Goal: Task Accomplishment & Management: Manage account settings

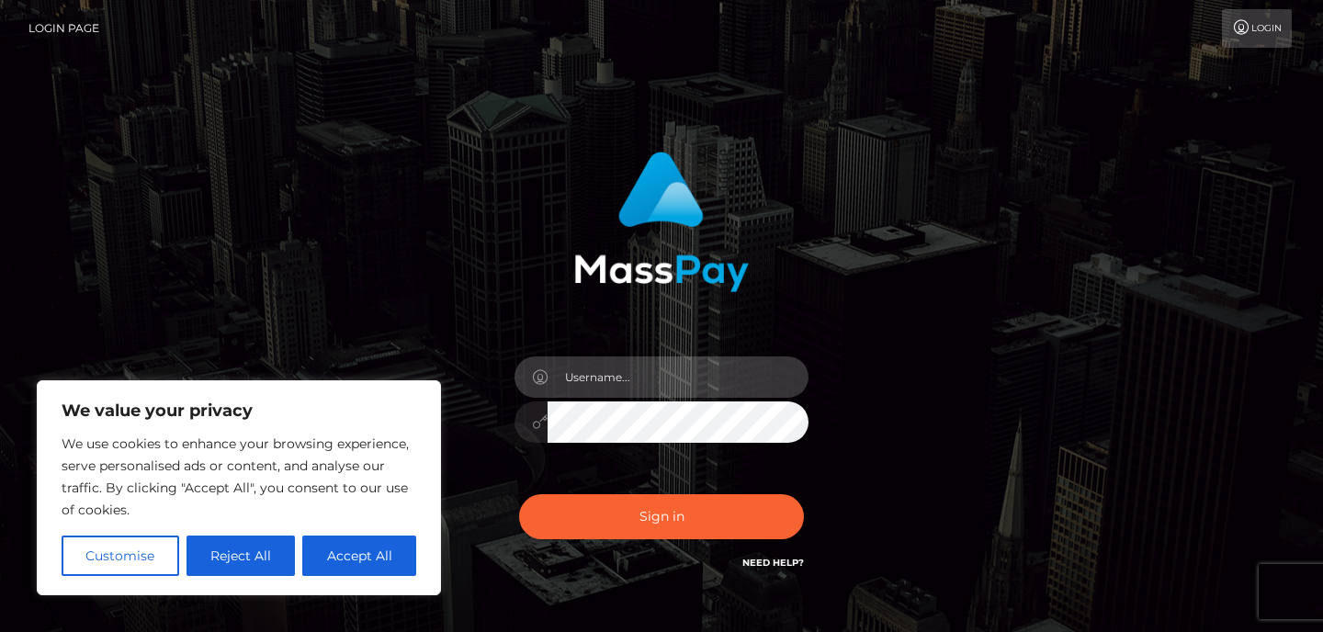
click at [636, 373] on input "text" at bounding box center [678, 376] width 261 height 41
click at [635, 371] on input "text" at bounding box center [678, 376] width 261 height 41
click at [764, 388] on input "stacych59@icloud.com" at bounding box center [678, 376] width 261 height 41
type input "stacych59@icloud.com"
click at [519, 494] on button "Sign in" at bounding box center [661, 516] width 285 height 45
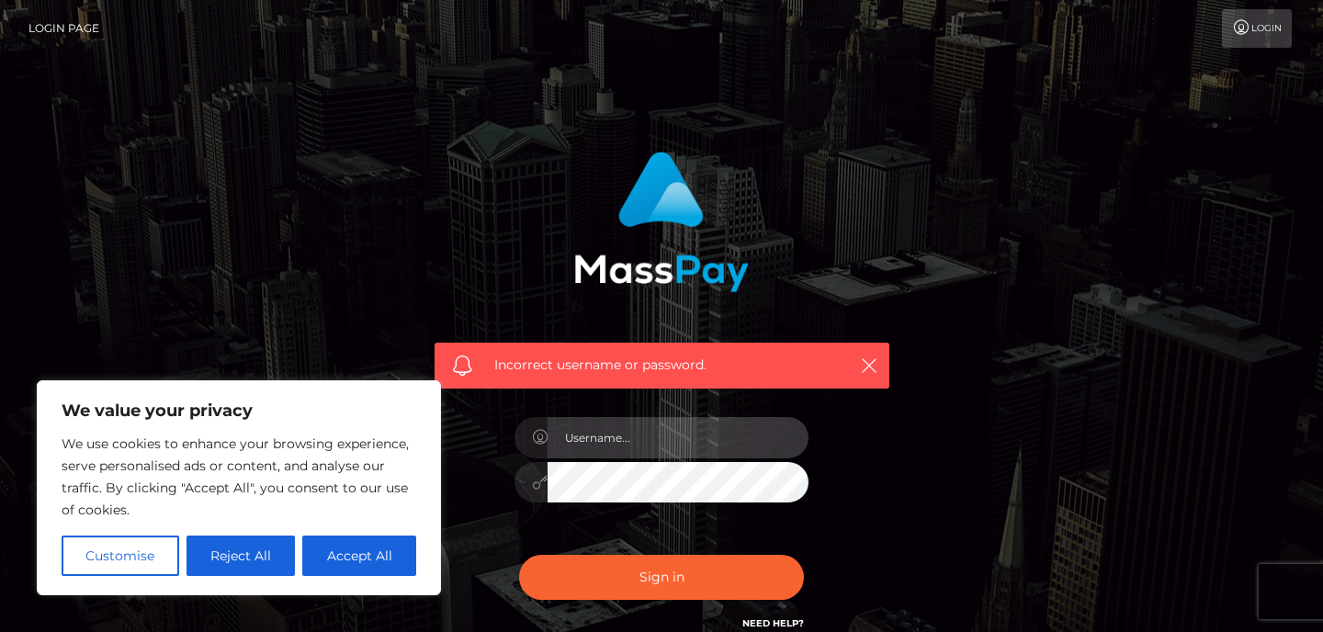
click at [669, 432] on input "text" at bounding box center [678, 437] width 261 height 41
type input "stacych59@icloud.com"
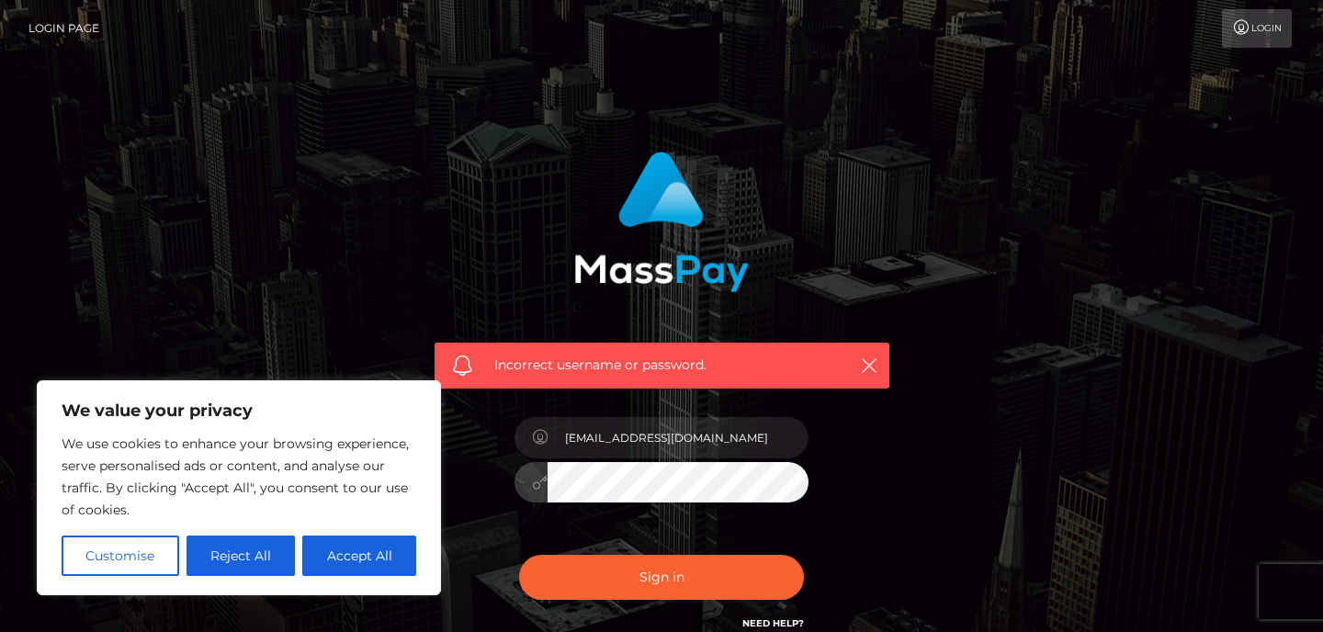
click at [519, 555] on button "Sign in" at bounding box center [661, 577] width 285 height 45
drag, startPoint x: 825, startPoint y: 471, endPoint x: 766, endPoint y: 447, distance: 63.8
click at [780, 452] on div "Incorrect username or password." at bounding box center [662, 393] width 482 height 510
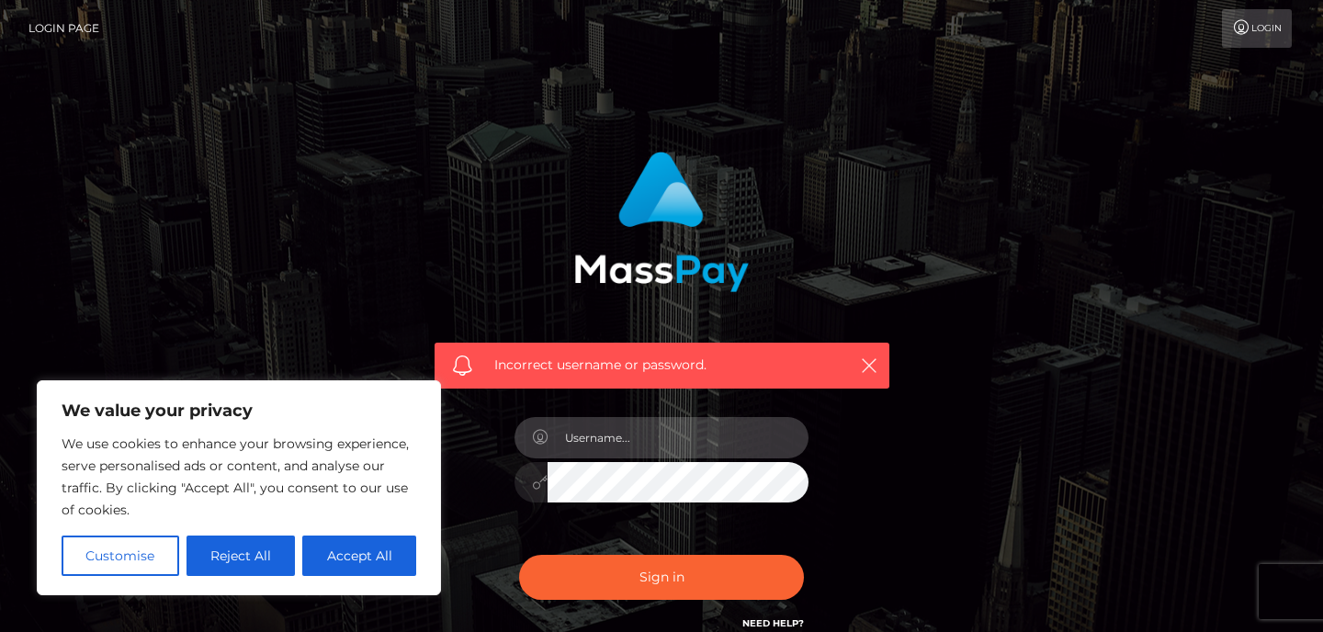
click at [766, 447] on input "text" at bounding box center [678, 437] width 261 height 41
type input "stacych59@icloud.com"
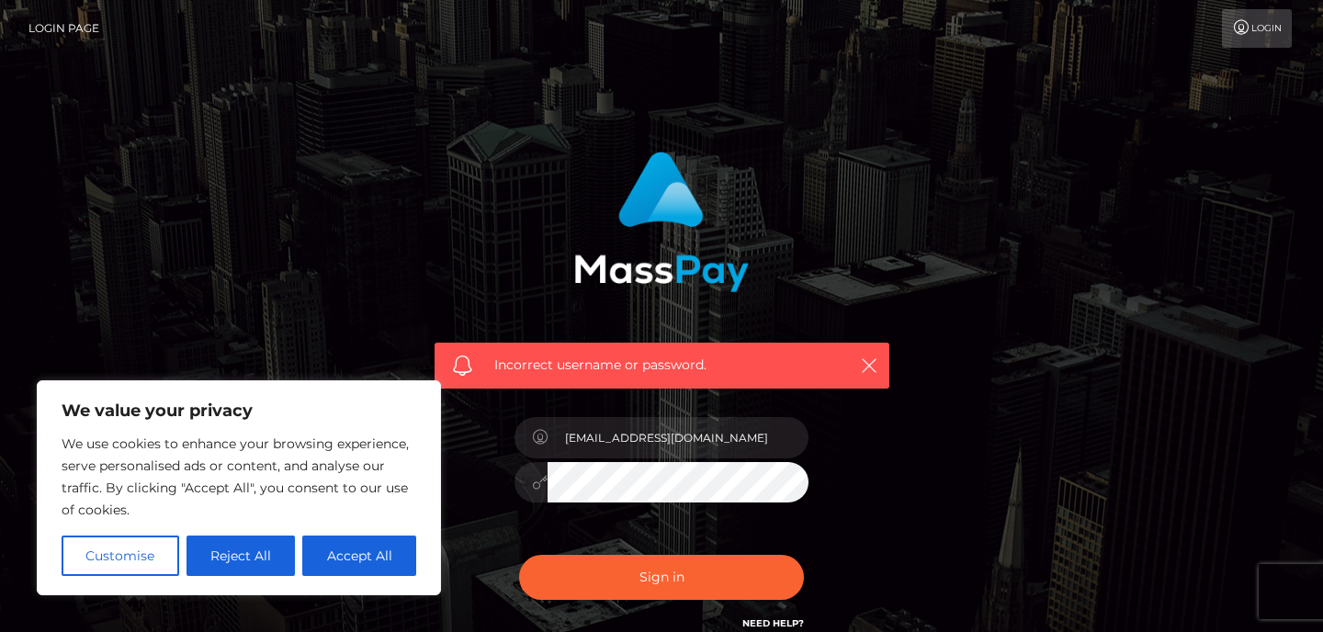
drag, startPoint x: 888, startPoint y: 189, endPoint x: 888, endPoint y: 170, distance: 19.3
click at [888, 170] on div "Incorrect username or password." at bounding box center [662, 263] width 482 height 251
drag, startPoint x: 876, startPoint y: 436, endPoint x: 874, endPoint y: 372, distance: 63.4
click at [874, 377] on div "Incorrect username or password. stacych59@icloud.com" at bounding box center [662, 393] width 482 height 510
click at [874, 372] on icon "button" at bounding box center [869, 365] width 18 height 18
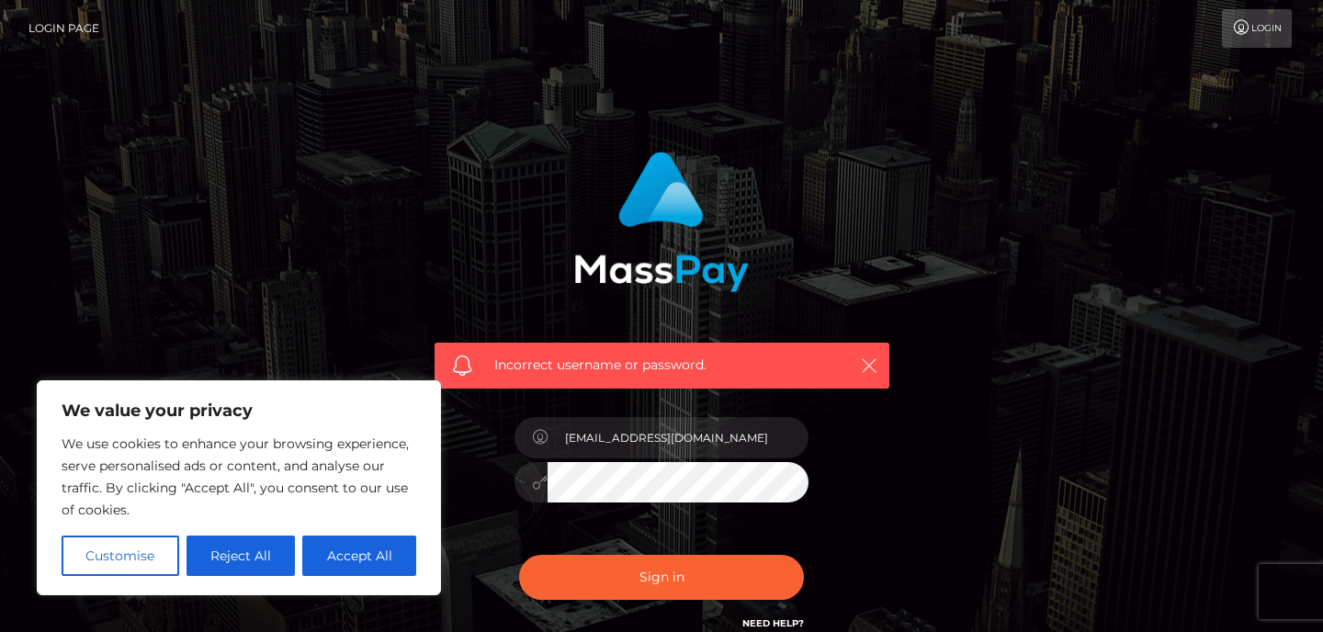
click at [874, 372] on icon "button" at bounding box center [869, 365] width 18 height 18
drag, startPoint x: 1318, startPoint y: 72, endPoint x: 1311, endPoint y: 43, distance: 29.2
click at [1311, 43] on body "We value your privacy We use cookies to enhance your browsing experience, serve…" at bounding box center [661, 402] width 1323 height 804
click at [1284, 37] on link "Login" at bounding box center [1257, 28] width 70 height 39
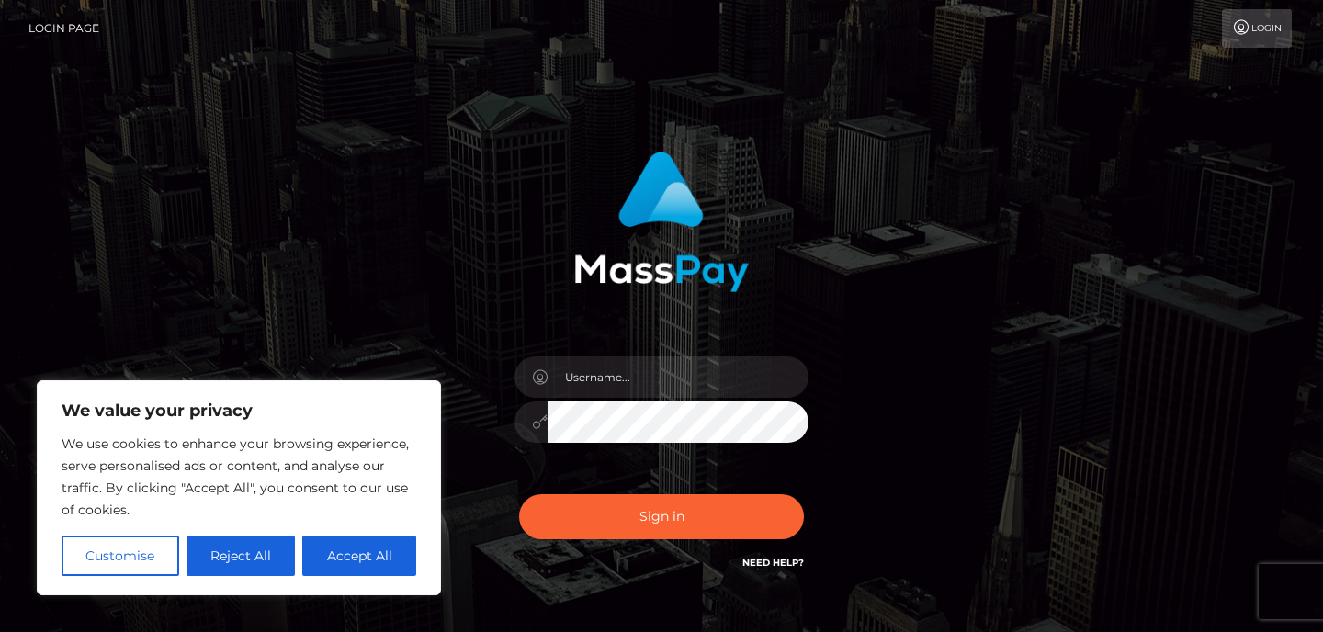
click at [1268, 26] on link "Login" at bounding box center [1257, 28] width 70 height 39
drag, startPoint x: 703, startPoint y: 308, endPoint x: 699, endPoint y: 279, distance: 28.7
click at [699, 285] on div "Sign in" at bounding box center [662, 362] width 482 height 449
drag, startPoint x: 508, startPoint y: 38, endPoint x: 447, endPoint y: -42, distance: 100.9
click at [447, 0] on html "We value your privacy We use cookies to enhance your browsing experience, serve…" at bounding box center [661, 371] width 1323 height 743
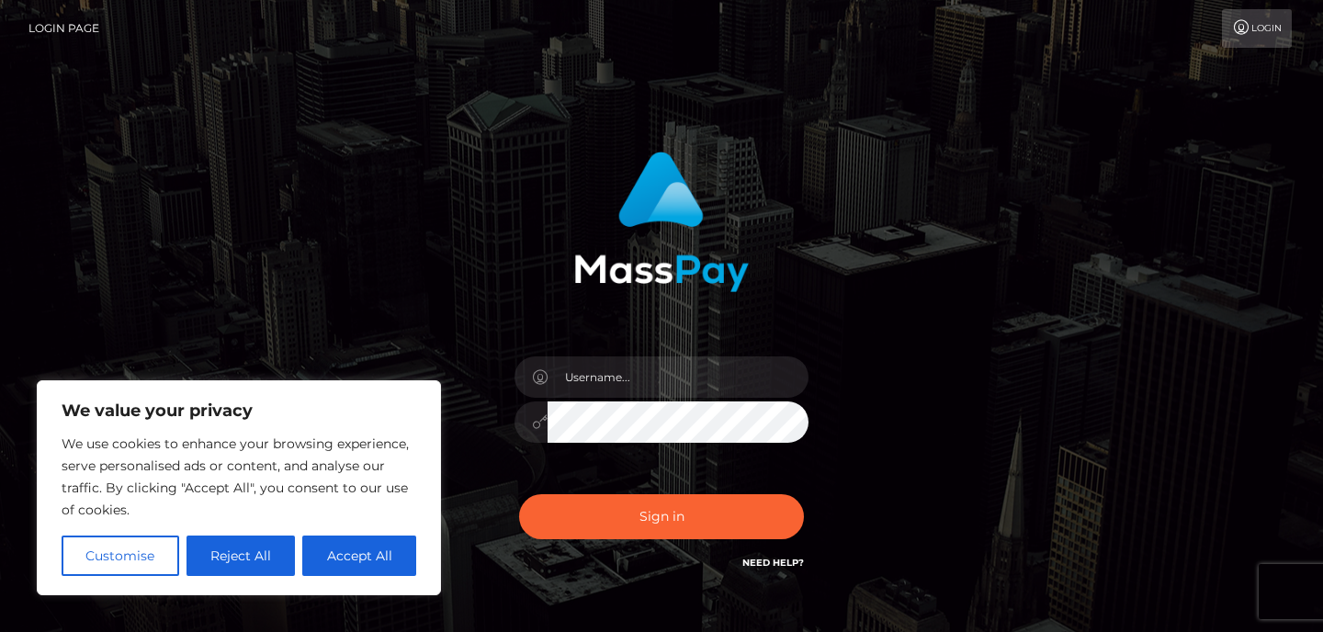
click at [51, 28] on link "Login Page" at bounding box center [63, 28] width 71 height 39
click at [717, 382] on div at bounding box center [662, 413] width 322 height 141
click at [716, 382] on input "text" at bounding box center [678, 376] width 261 height 41
type input "stacych59@icloud.com"
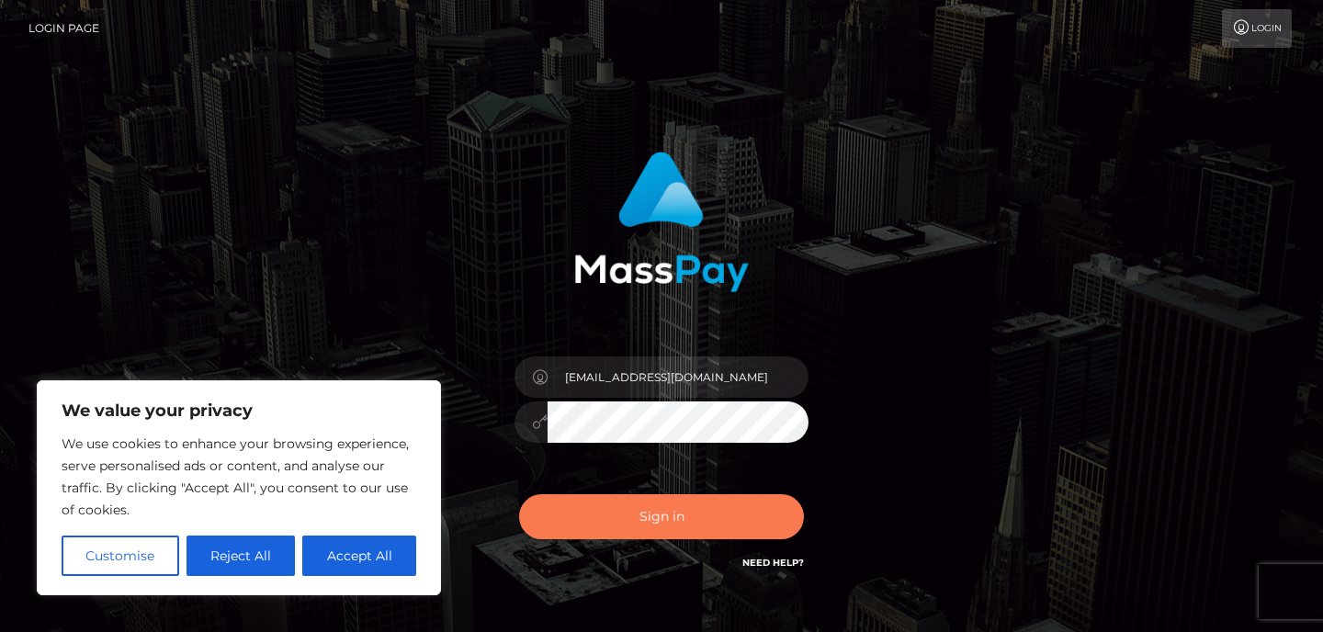
drag, startPoint x: 698, startPoint y: 496, endPoint x: 652, endPoint y: 392, distance: 113.5
click at [653, 395] on div "stacych59@icloud.com Sign in" at bounding box center [662, 362] width 482 height 449
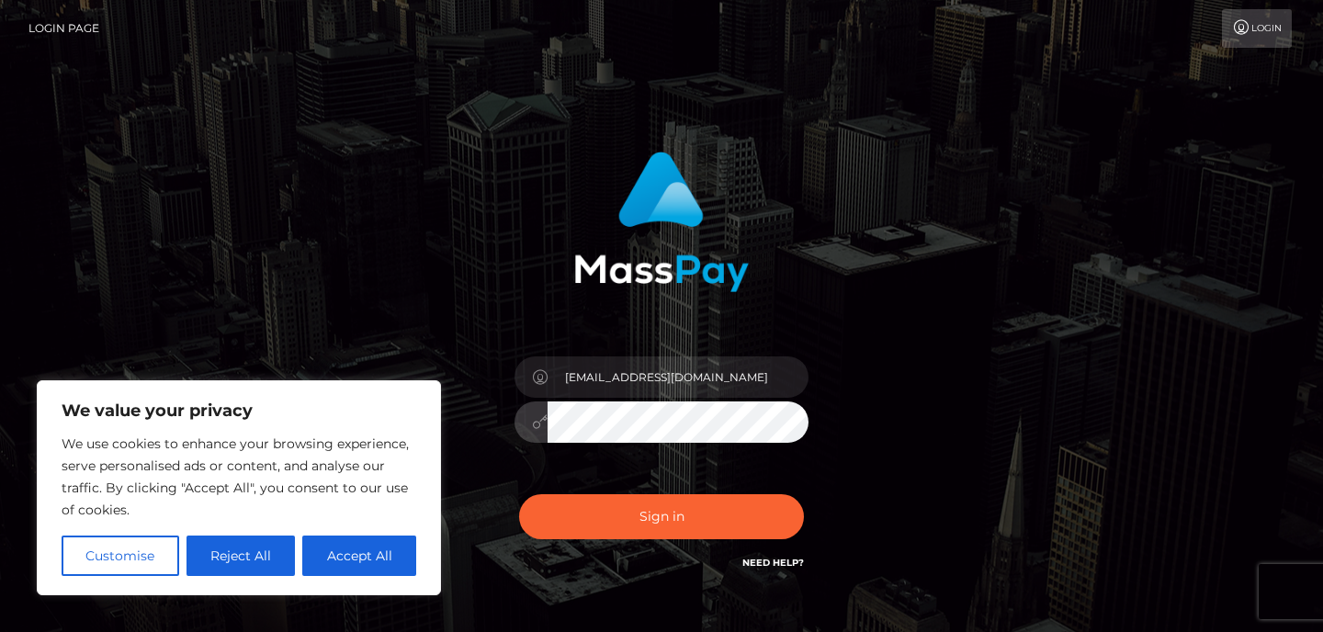
click at [519, 494] on button "Sign in" at bounding box center [661, 516] width 285 height 45
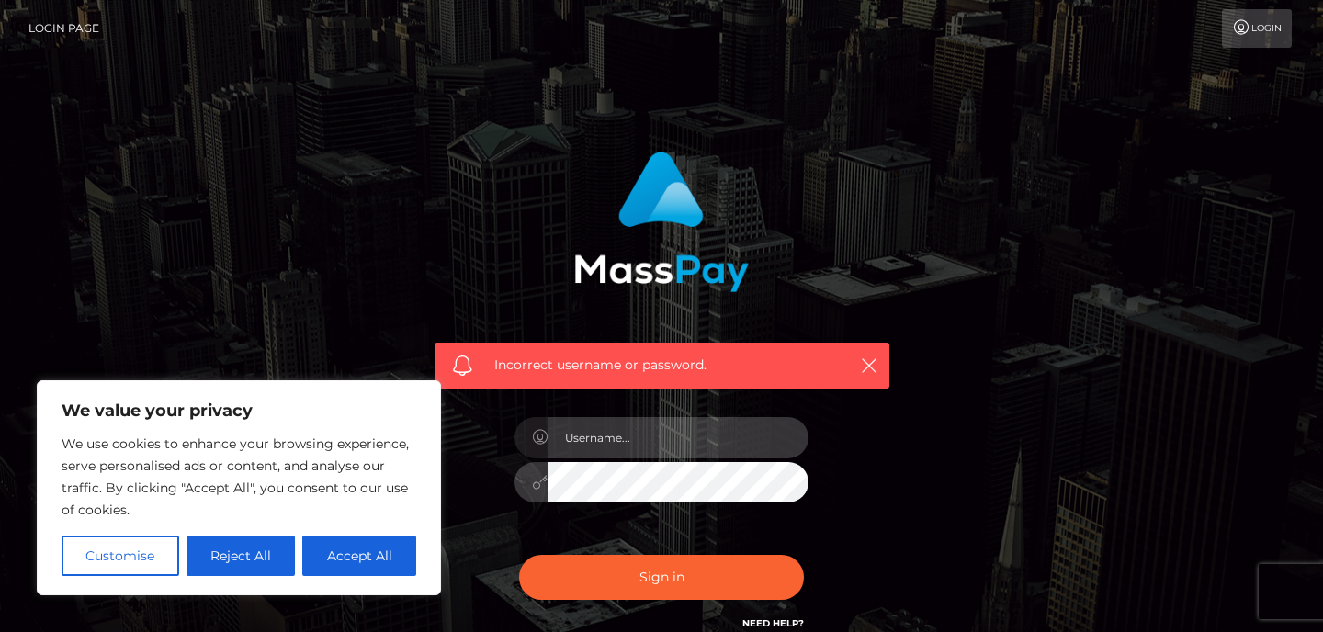
click at [648, 447] on input "text" at bounding box center [678, 437] width 261 height 41
type input "."
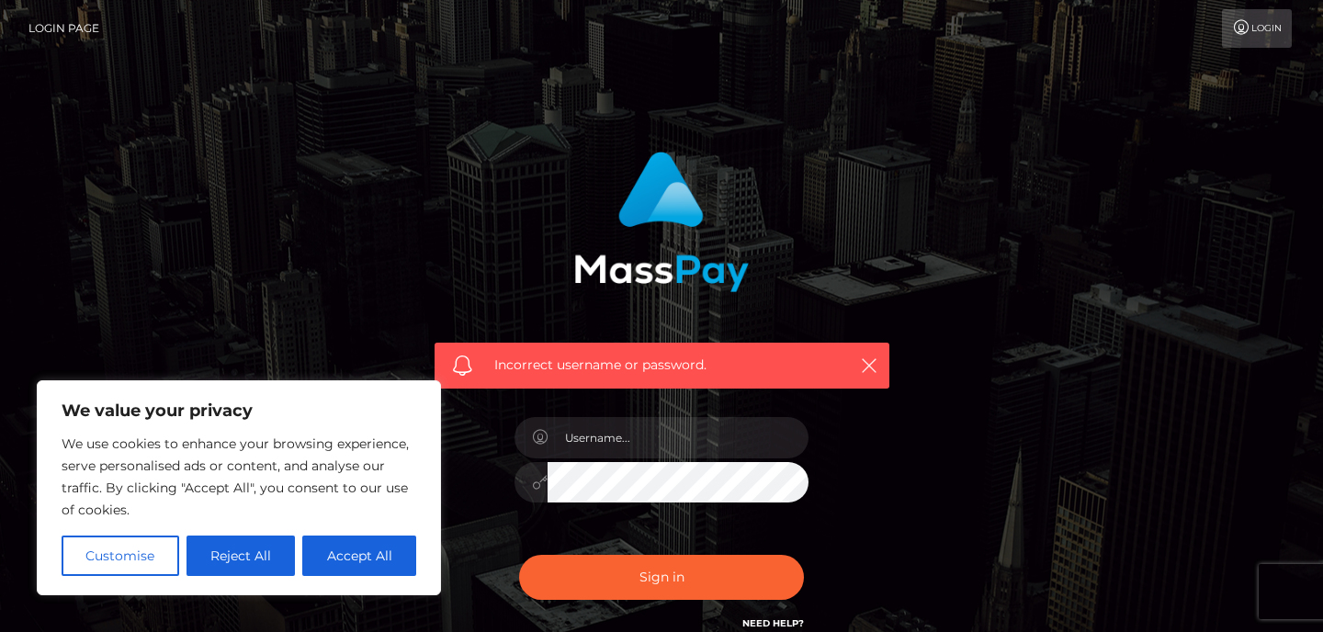
drag, startPoint x: 1187, startPoint y: 77, endPoint x: 1120, endPoint y: 58, distance: 69.8
click at [1120, 59] on div "Incorrect username or password." at bounding box center [661, 402] width 1323 height 804
drag, startPoint x: 1120, startPoint y: 58, endPoint x: 1114, endPoint y: 31, distance: 27.2
click at [1114, 31] on body "We value your privacy We use cookies to enhance your browsing experience, serve…" at bounding box center [661, 402] width 1323 height 804
click at [1286, 43] on link "Login" at bounding box center [1257, 28] width 70 height 39
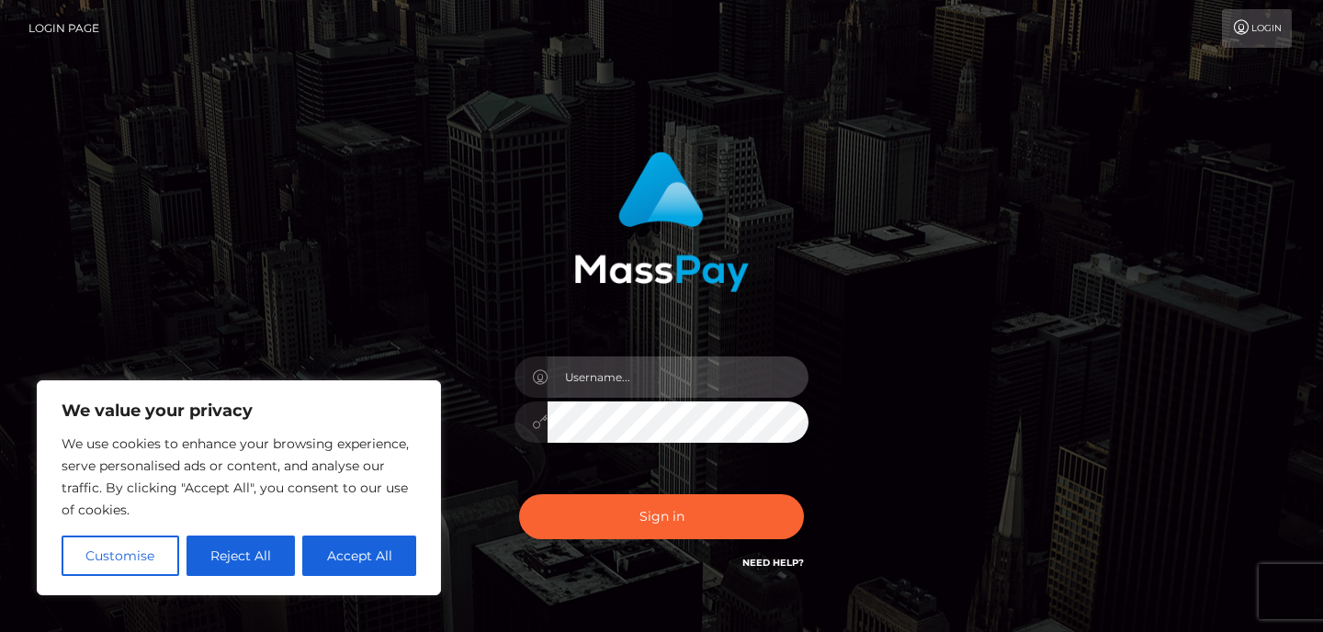
click at [715, 394] on input "text" at bounding box center [678, 376] width 261 height 41
type input "stacych59@icloud.com"
click at [519, 494] on button "Sign in" at bounding box center [661, 516] width 285 height 45
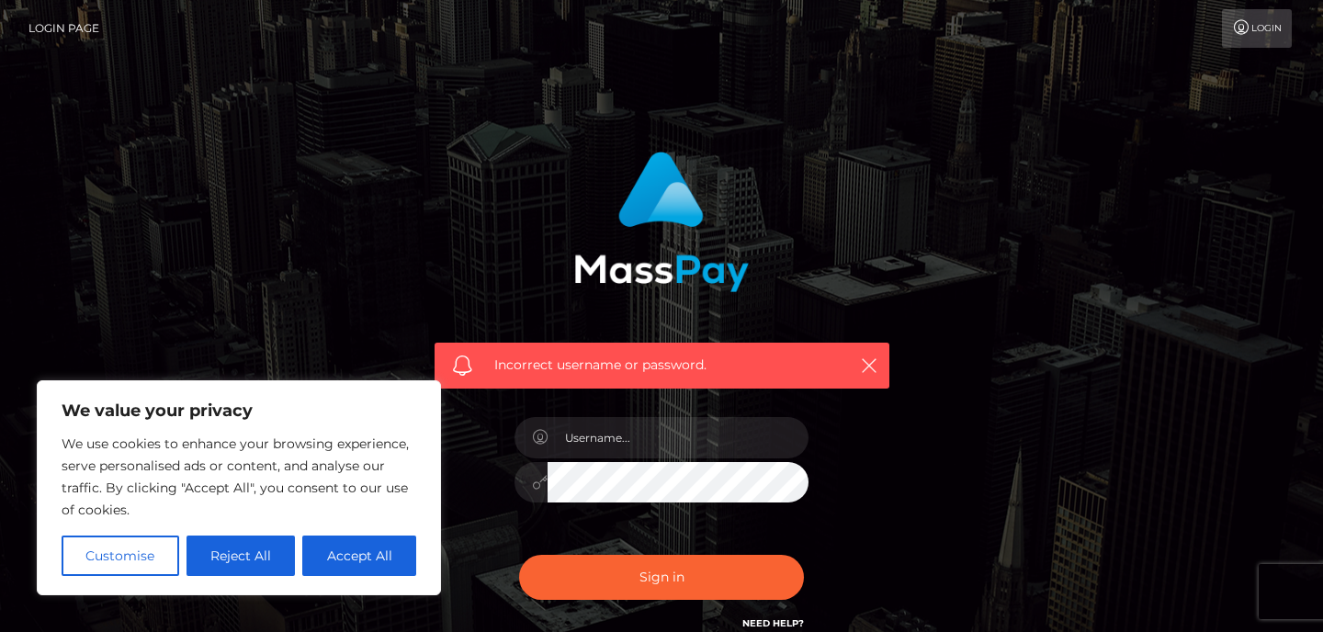
drag, startPoint x: 1137, startPoint y: 210, endPoint x: 997, endPoint y: 210, distance: 139.7
click at [1003, 210] on div "Incorrect username or password." at bounding box center [661, 402] width 1047 height 528
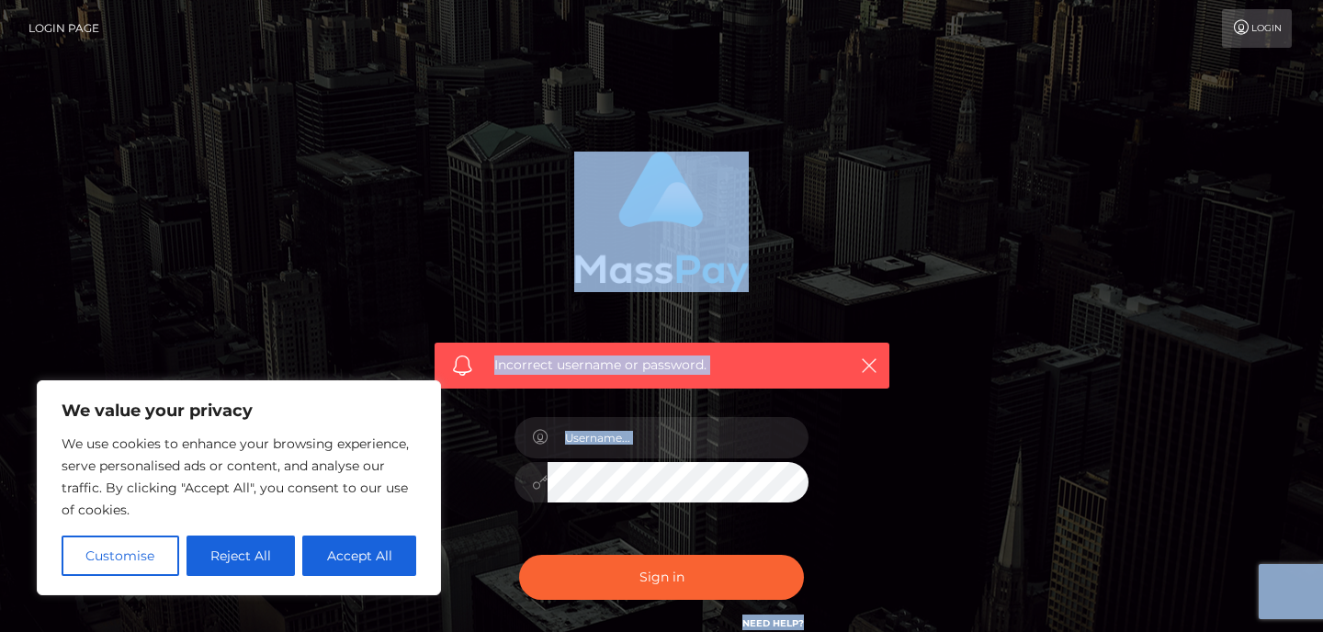
drag, startPoint x: 878, startPoint y: 141, endPoint x: 815, endPoint y: 88, distance: 82.2
click at [815, 88] on div "Incorrect username or password." at bounding box center [661, 402] width 1323 height 804
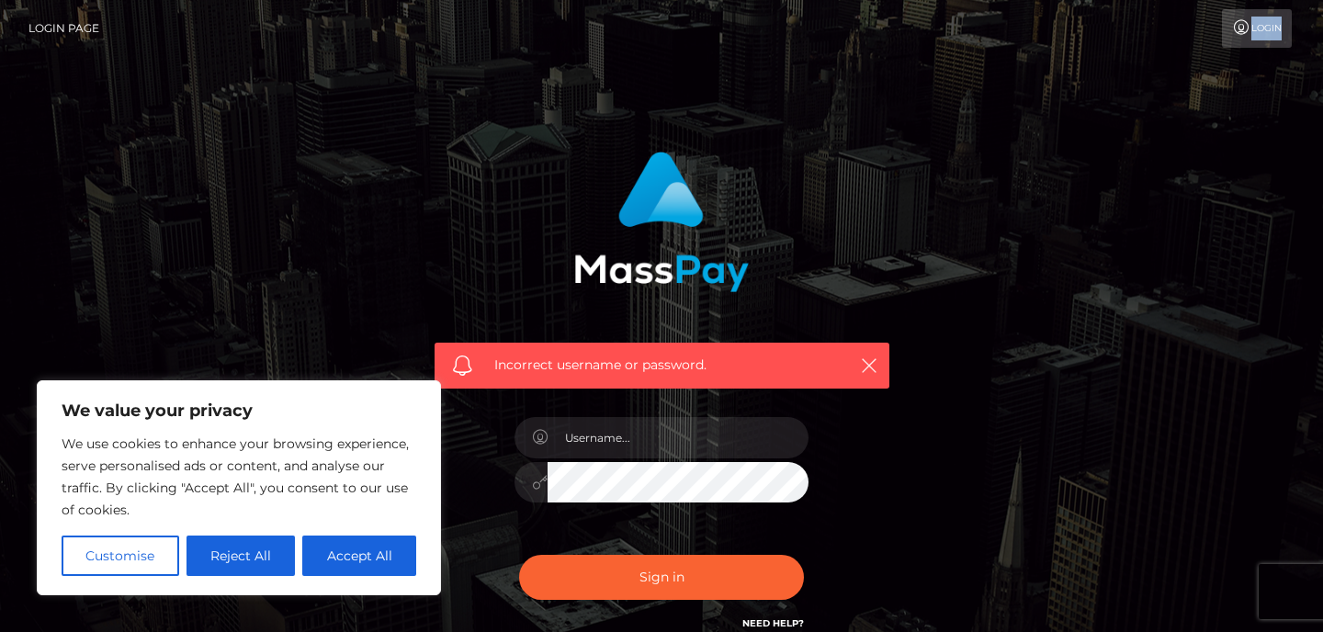
drag, startPoint x: 809, startPoint y: 85, endPoint x: 657, endPoint y: 9, distance: 169.3
click at [659, 12] on body "We value your privacy We use cookies to enhance your browsing experience, serve…" at bounding box center [661, 402] width 1323 height 804
click at [655, 4] on nav "Login Page Login" at bounding box center [661, 28] width 1323 height 57
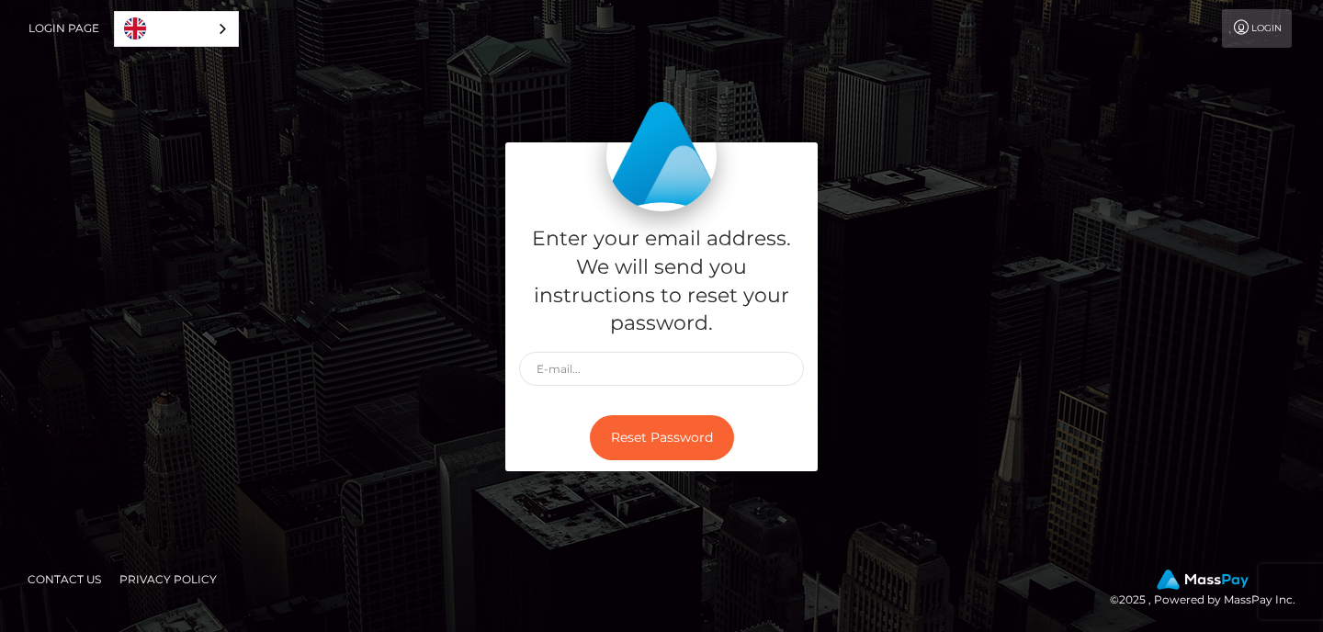
click at [618, 475] on div "Enter your email address. We will send you instructions to reset your password.…" at bounding box center [661, 316] width 1323 height 623
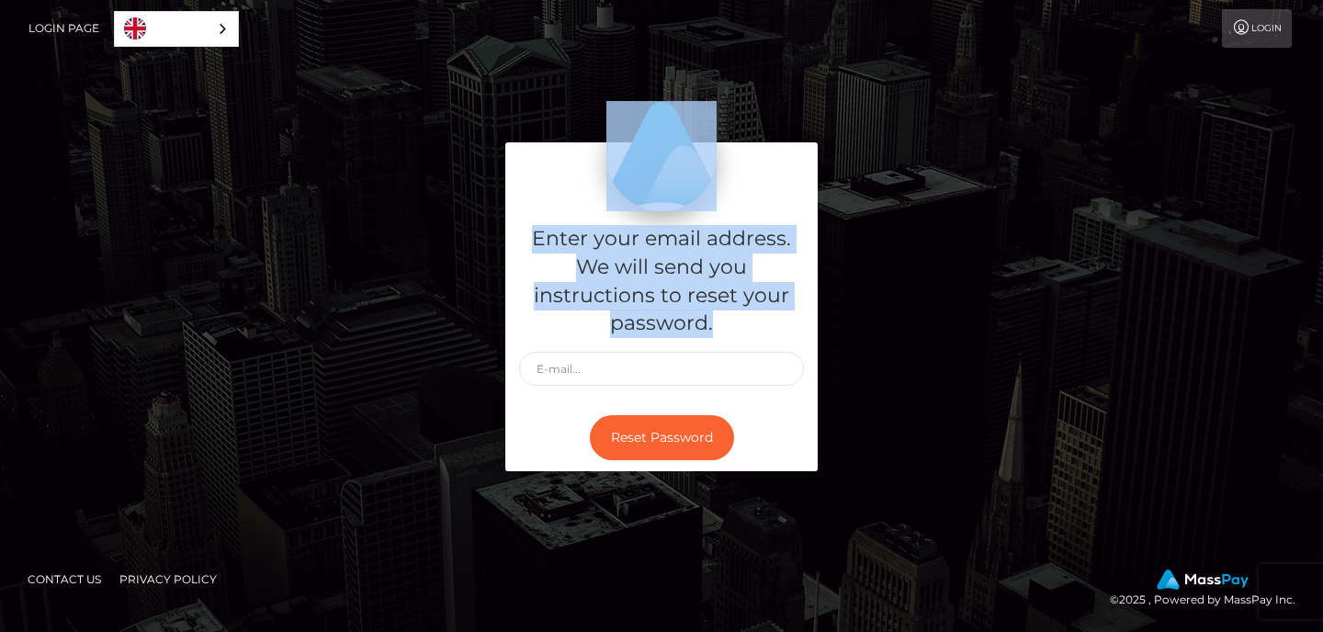
drag, startPoint x: 618, startPoint y: 473, endPoint x: 482, endPoint y: 481, distance: 136.2
click at [482, 481] on div "Enter your email address. We will send you instructions to reset your password.…" at bounding box center [661, 315] width 1047 height 347
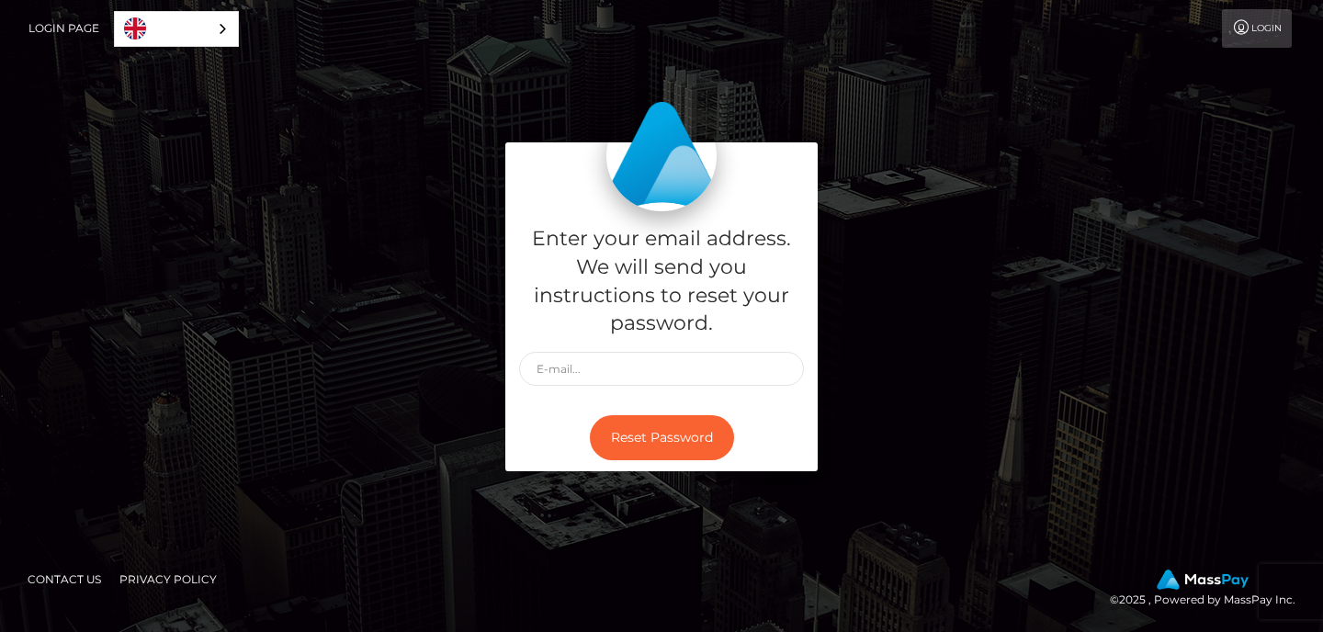
drag, startPoint x: 482, startPoint y: 481, endPoint x: 282, endPoint y: 285, distance: 280.7
click at [453, 445] on div "Enter your email address. We will send you instructions to reset your password.…" at bounding box center [661, 315] width 1047 height 347
drag, startPoint x: 282, startPoint y: 285, endPoint x: 277, endPoint y: 268, distance: 17.4
click at [280, 277] on div "Enter your email address. We will send you instructions to reset your password.…" at bounding box center [661, 315] width 1047 height 347
click at [67, 23] on link "Login Page" at bounding box center [63, 28] width 71 height 39
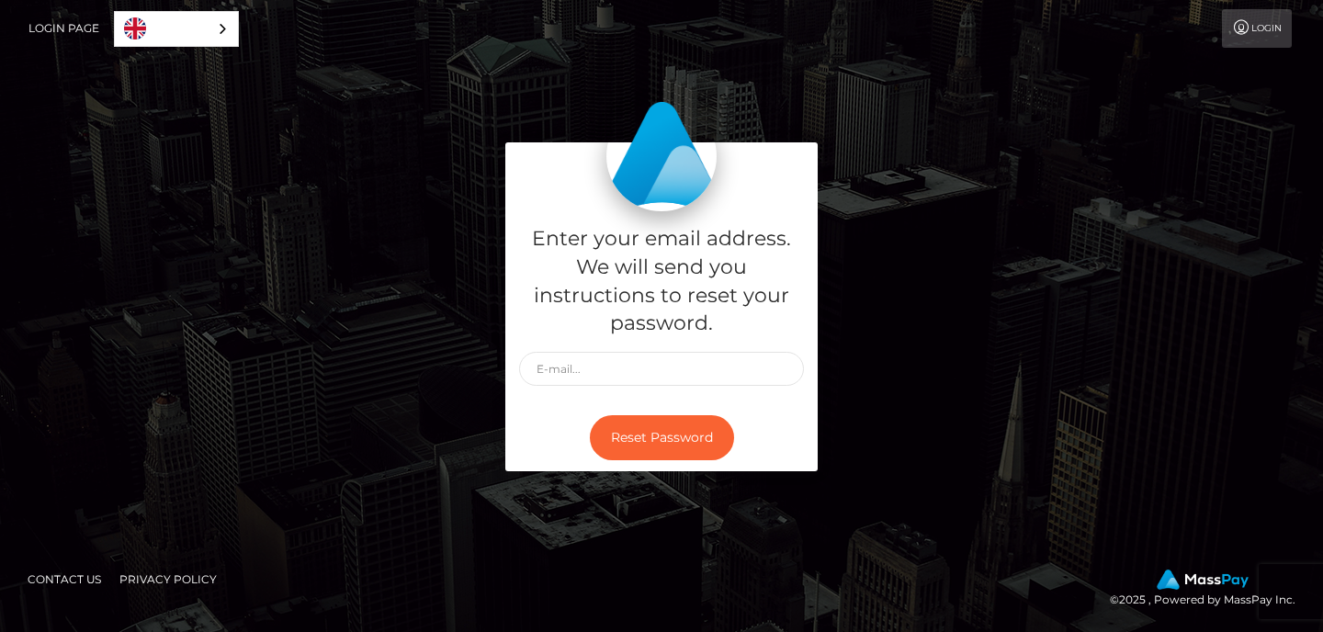
click at [1169, 597] on div "© 2025 , Powered by MassPay Inc." at bounding box center [1209, 590] width 199 height 40
drag, startPoint x: 1279, startPoint y: 589, endPoint x: 1219, endPoint y: 581, distance: 60.3
click at [1239, 583] on div at bounding box center [1203, 580] width 186 height 21
click at [1217, 565] on footer "Contact Us Privacy Policy © 2025 , Powered by MassPay Inc." at bounding box center [661, 590] width 1323 height 85
drag, startPoint x: 930, startPoint y: 411, endPoint x: 907, endPoint y: 364, distance: 52.2
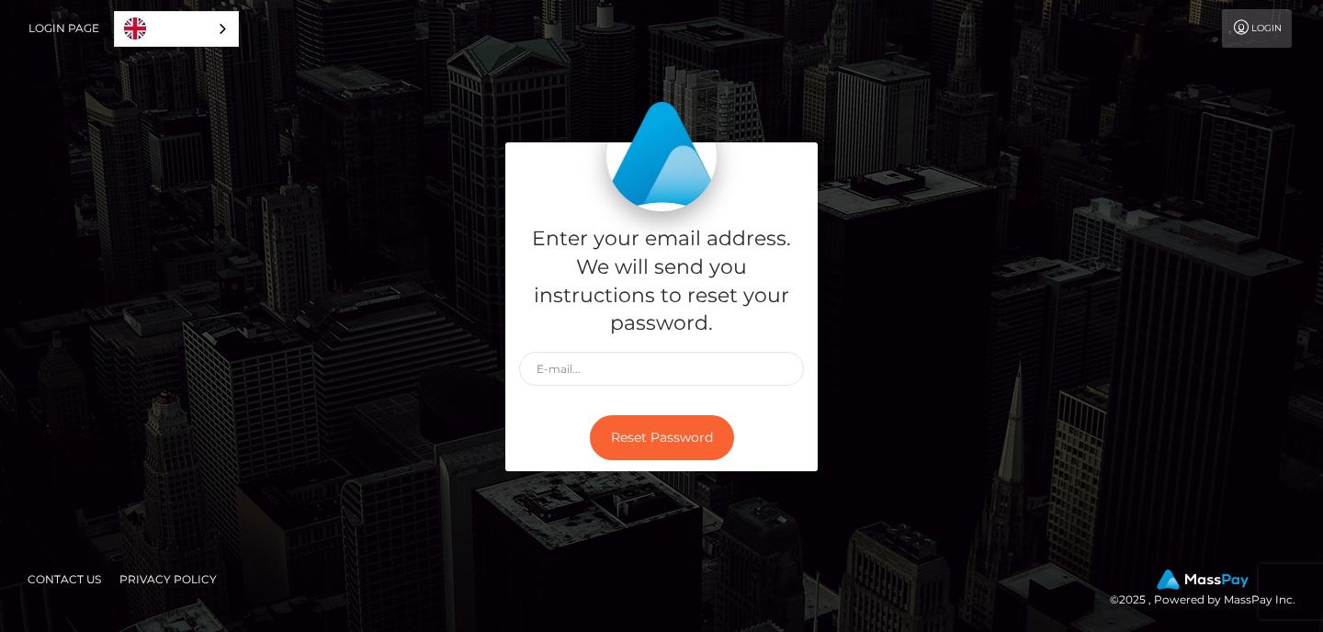
click at [909, 368] on div "Enter your email address. We will send you instructions to reset your password.…" at bounding box center [661, 316] width 1323 height 623
drag, startPoint x: 494, startPoint y: 195, endPoint x: 393, endPoint y: 157, distance: 107.9
click at [397, 158] on div "Enter your email address. We will send you instructions to reset your password.…" at bounding box center [661, 315] width 1047 height 347
drag, startPoint x: 523, startPoint y: 94, endPoint x: 517, endPoint y: 82, distance: 13.2
click at [517, 85] on div "Enter your email address. We will send you instructions to reset your password.…" at bounding box center [661, 316] width 1323 height 623
